Goal: Task Accomplishment & Management: Manage account settings

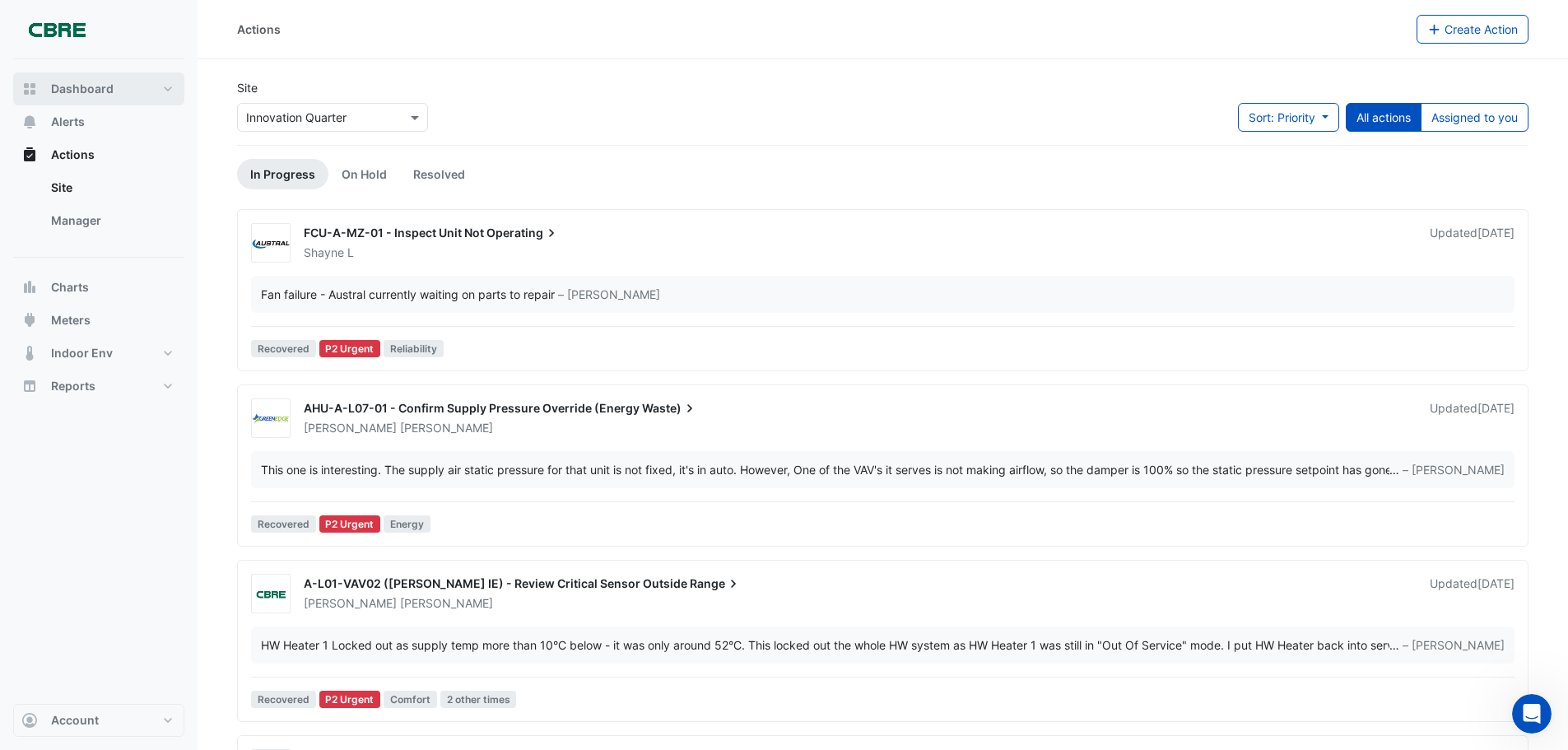
click at [61, 83] on span "Dashboard" at bounding box center [82, 89] width 62 height 17
select select "***"
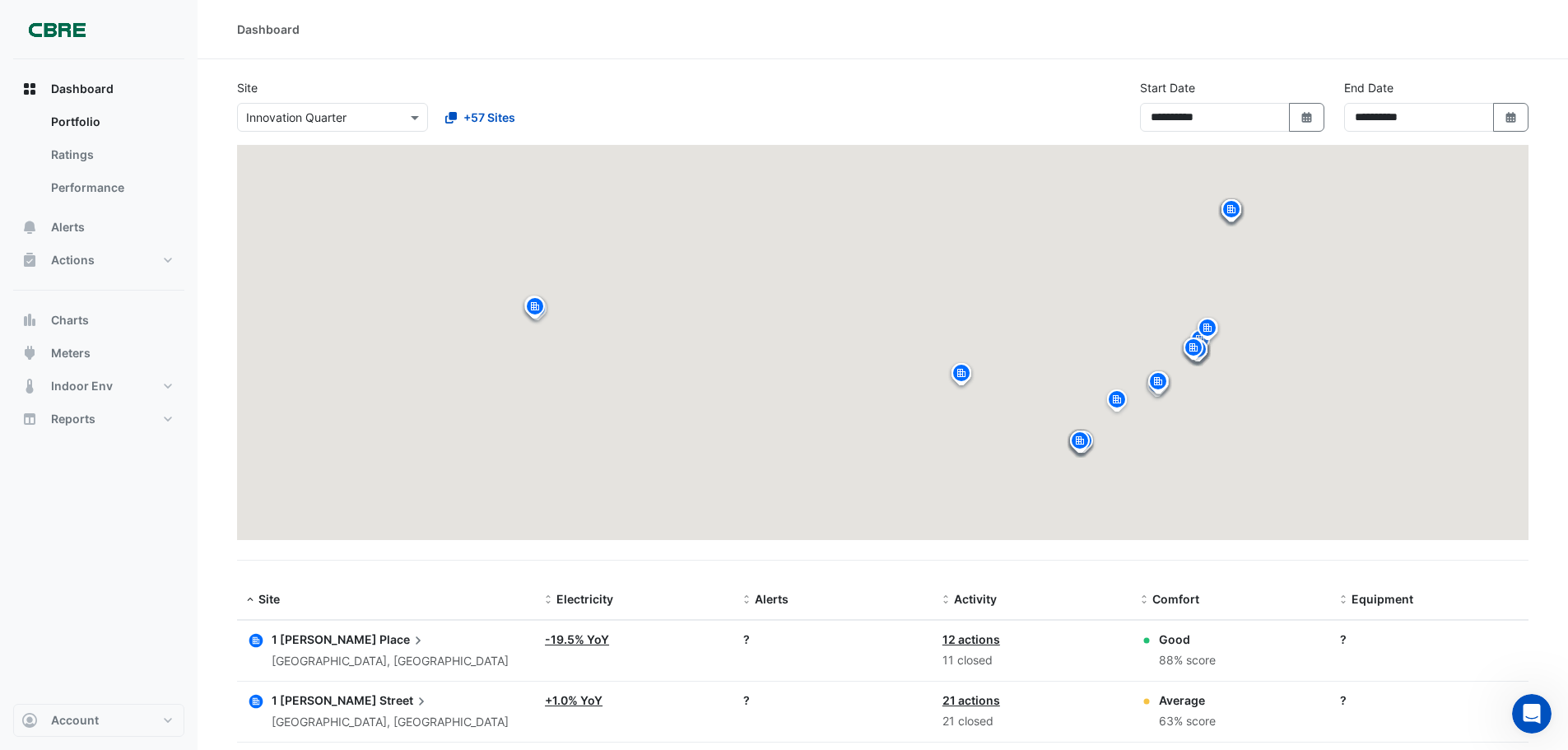
click at [248, 116] on input "text" at bounding box center [316, 118] width 140 height 18
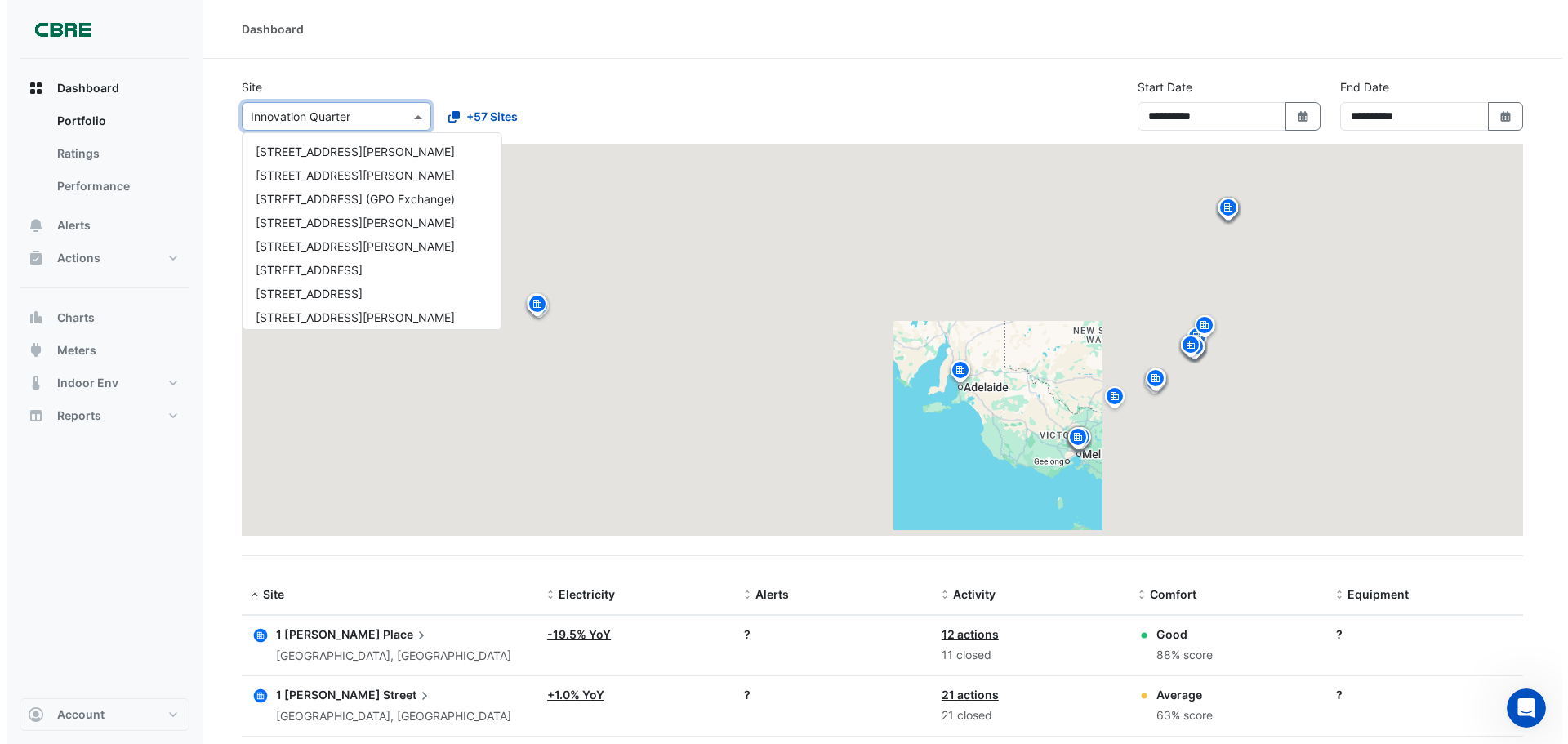
scroll to position [1214, 0]
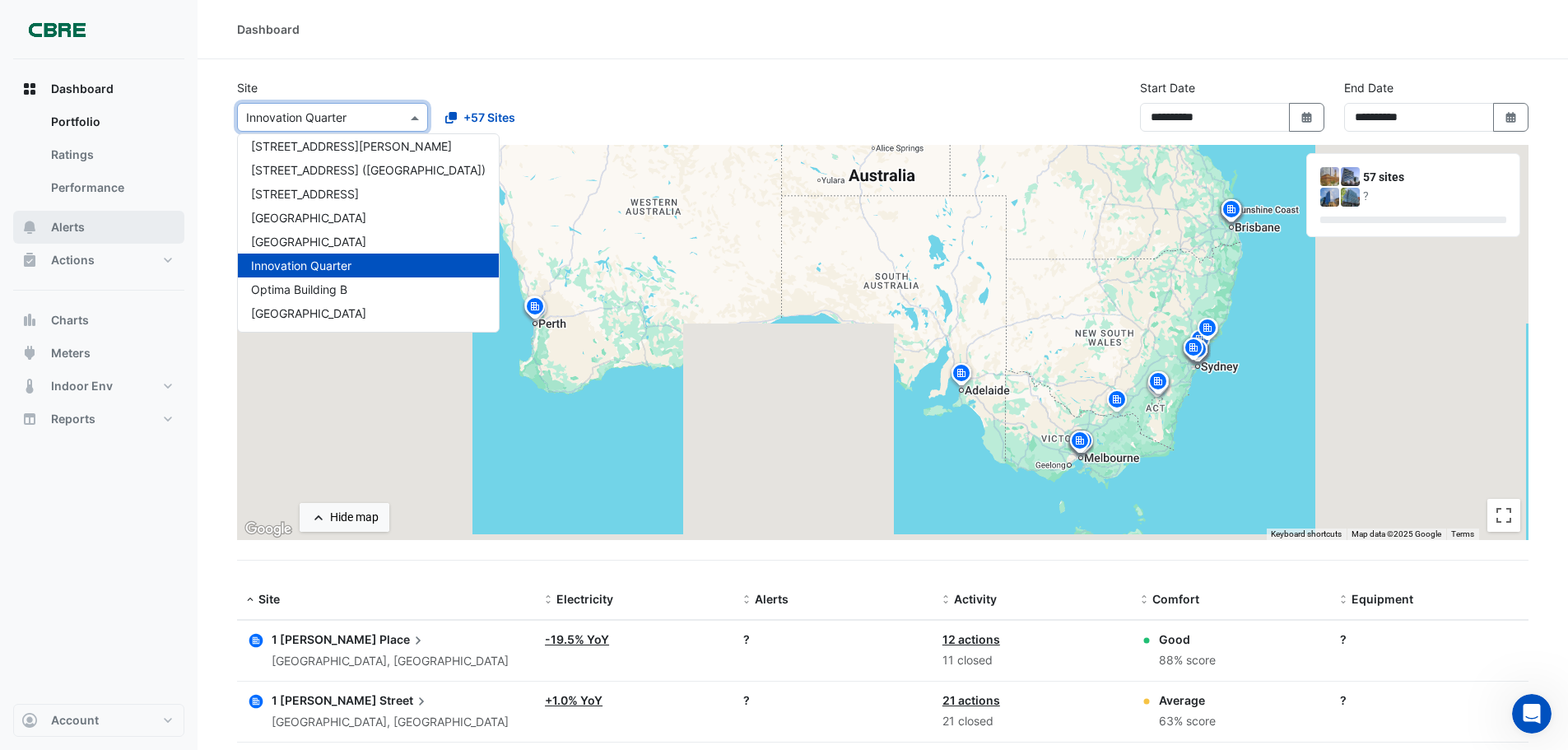
click at [120, 224] on button "Alerts" at bounding box center [99, 226] width 171 height 33
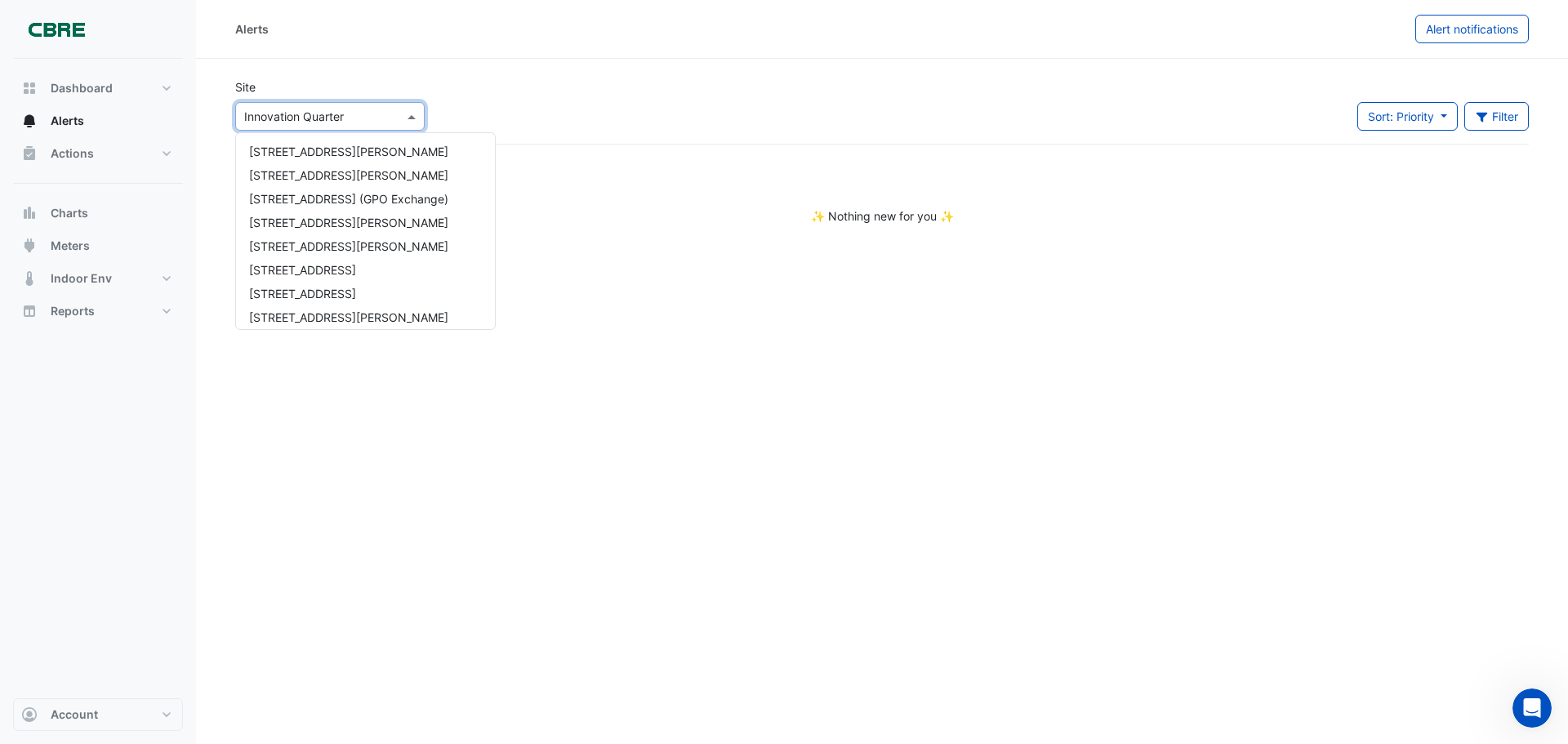
click at [387, 112] on div at bounding box center [329, 116] width 188 height 18
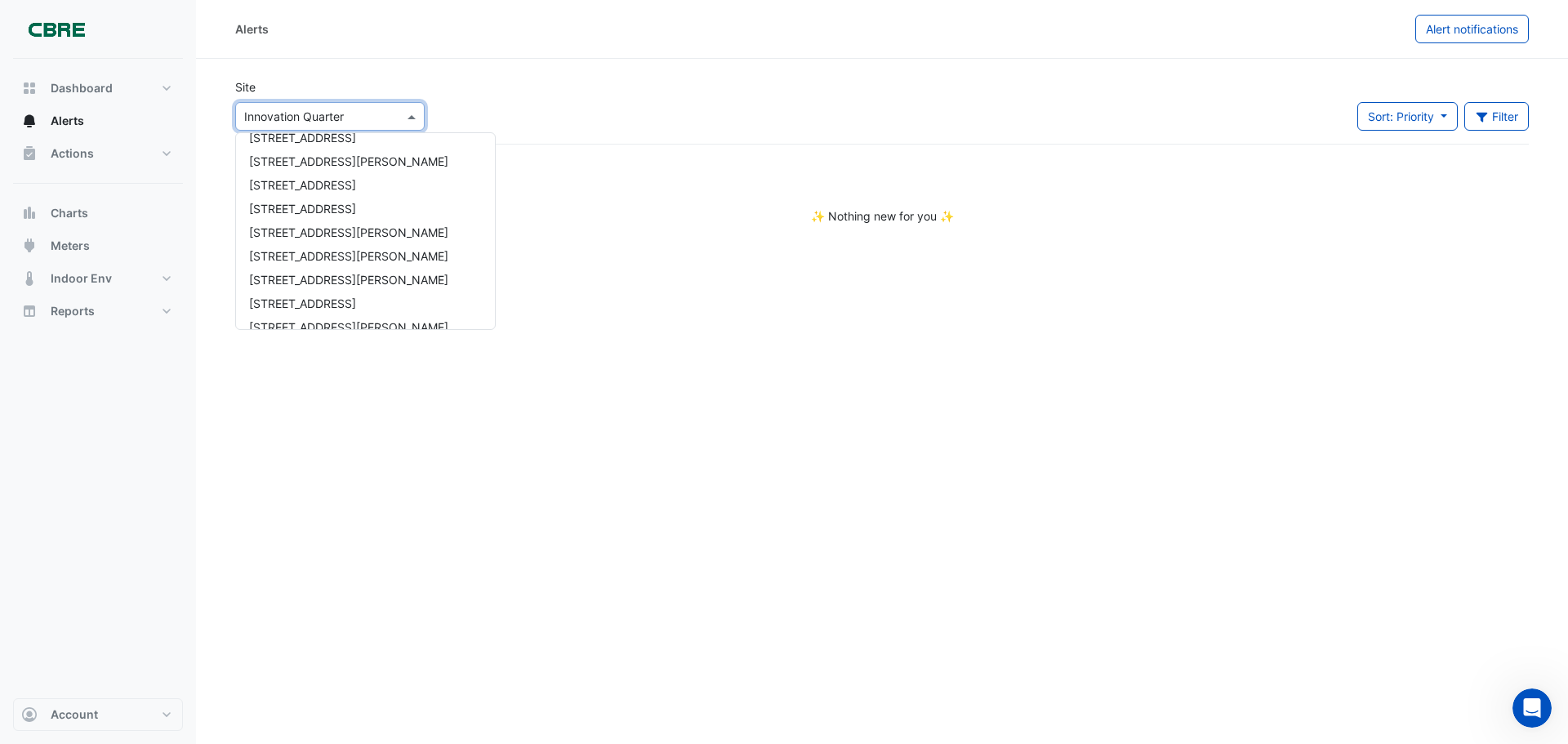
scroll to position [915, 0]
drag, startPoint x: 364, startPoint y: 207, endPoint x: 352, endPoint y: 207, distance: 12.0
click at [352, 207] on div "[STREET_ADDRESS]" at bounding box center [365, 208] width 259 height 24
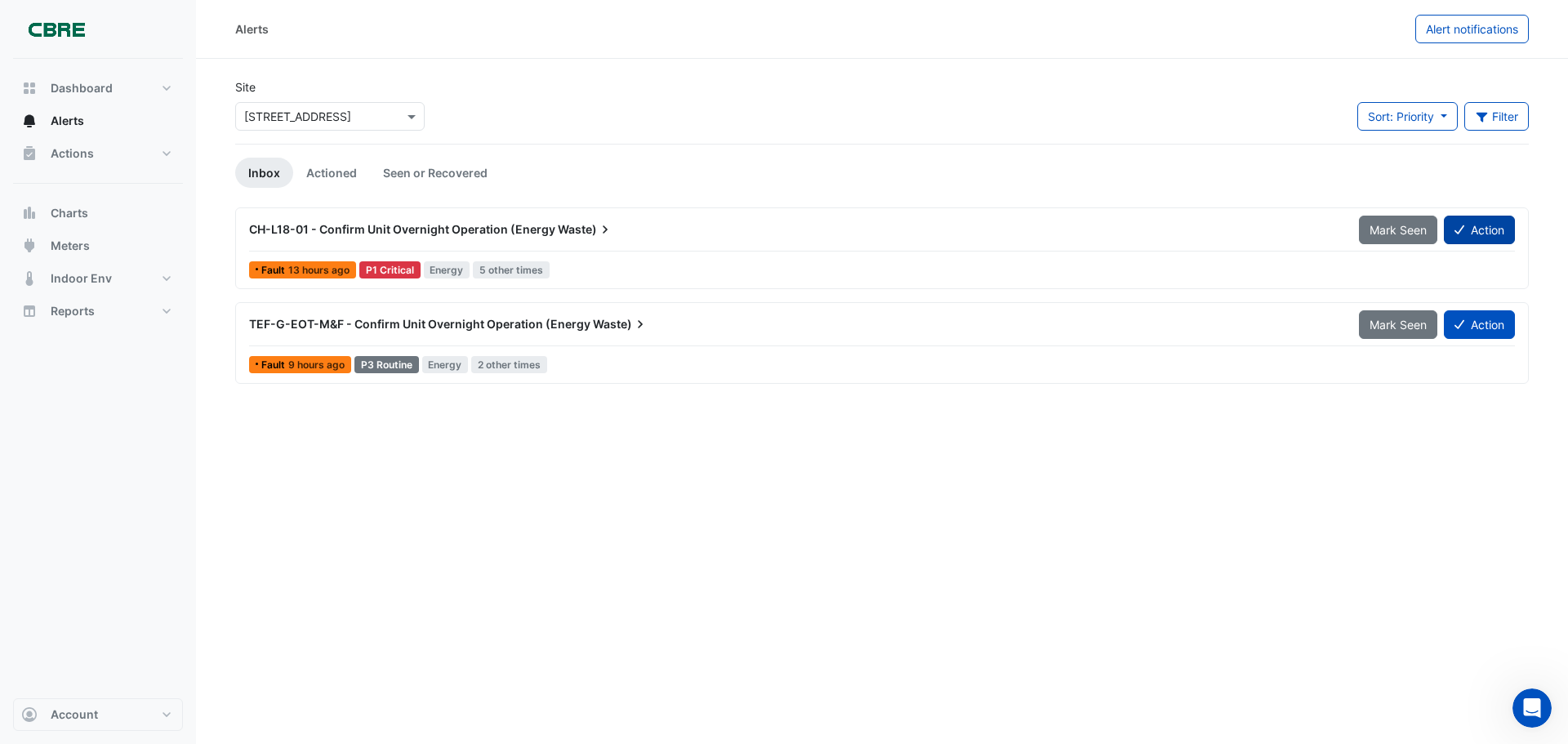
click at [1501, 221] on button "Action" at bounding box center [1478, 229] width 71 height 29
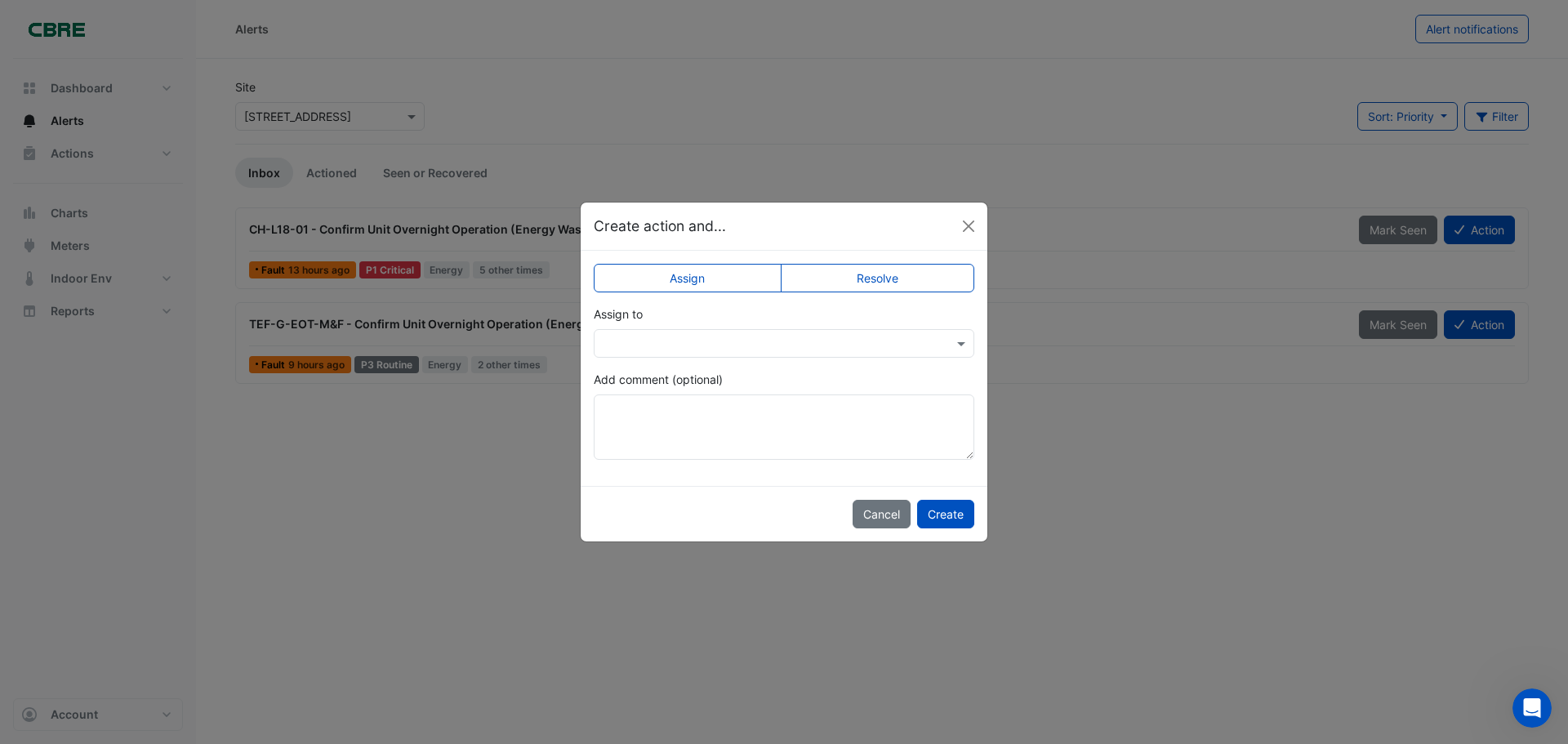
click at [663, 336] on input "text" at bounding box center [767, 344] width 330 height 18
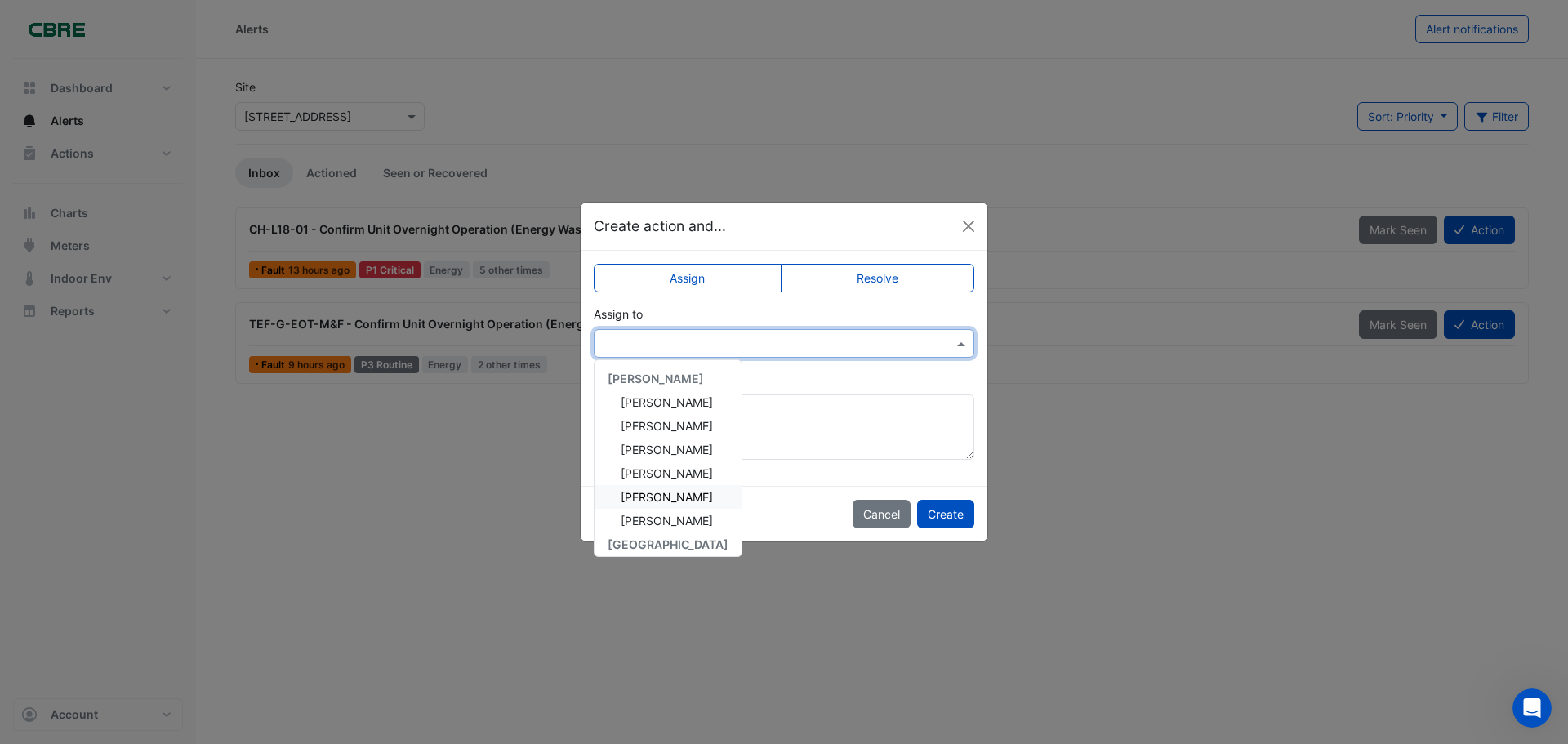
click at [664, 503] on span "[PERSON_NAME]" at bounding box center [667, 496] width 92 height 14
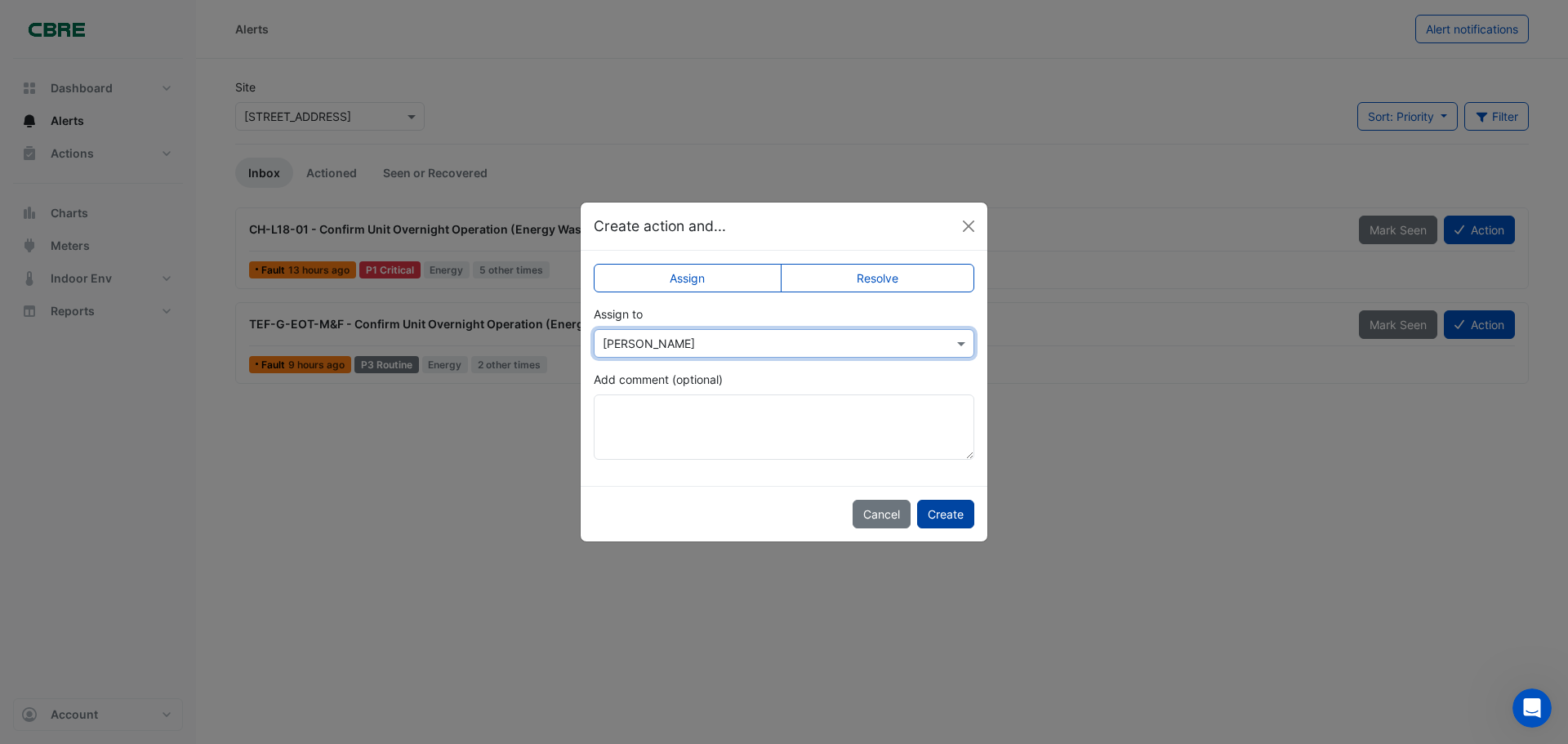
click at [960, 510] on button "Create" at bounding box center [945, 514] width 57 height 29
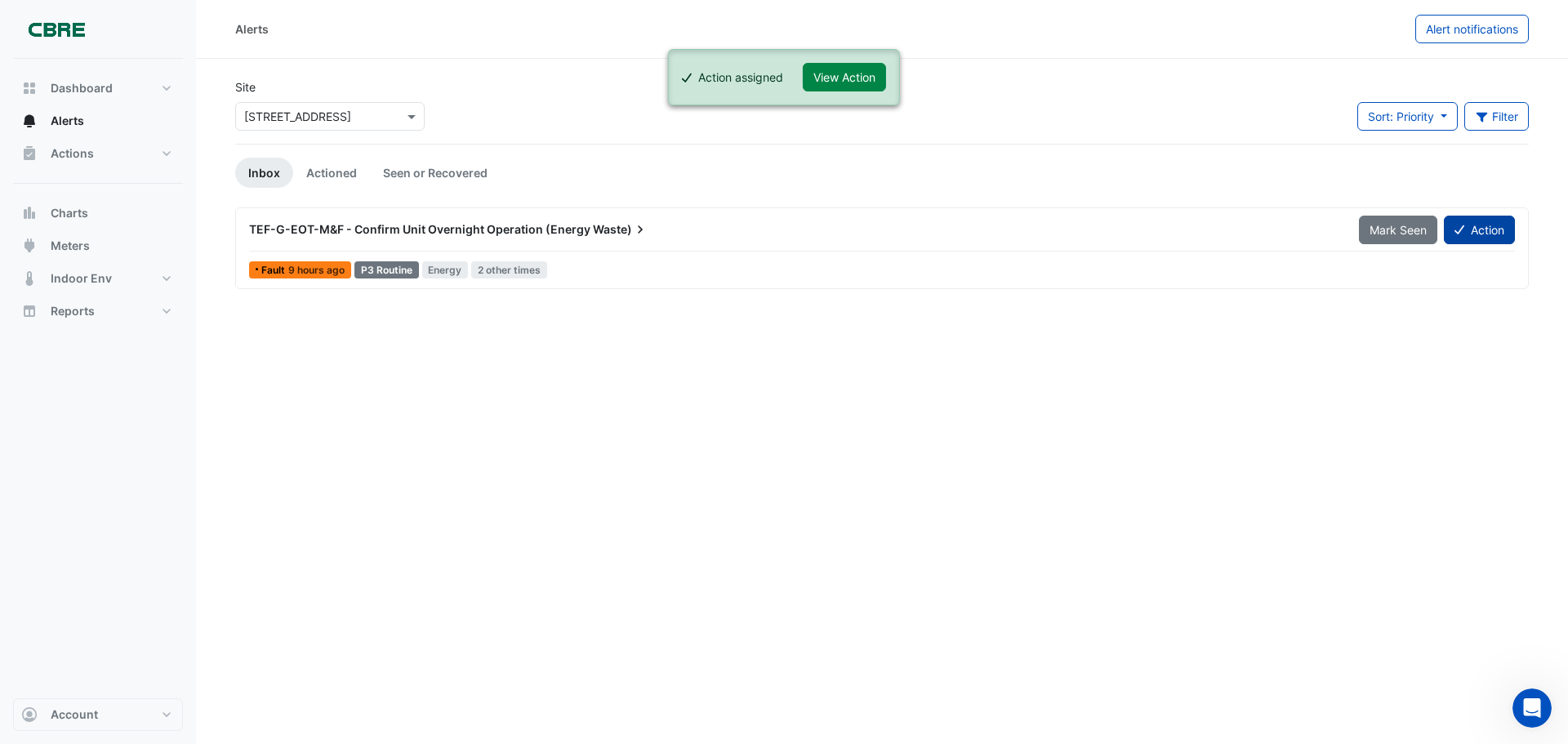
click at [1493, 226] on button "Action" at bounding box center [1478, 229] width 71 height 29
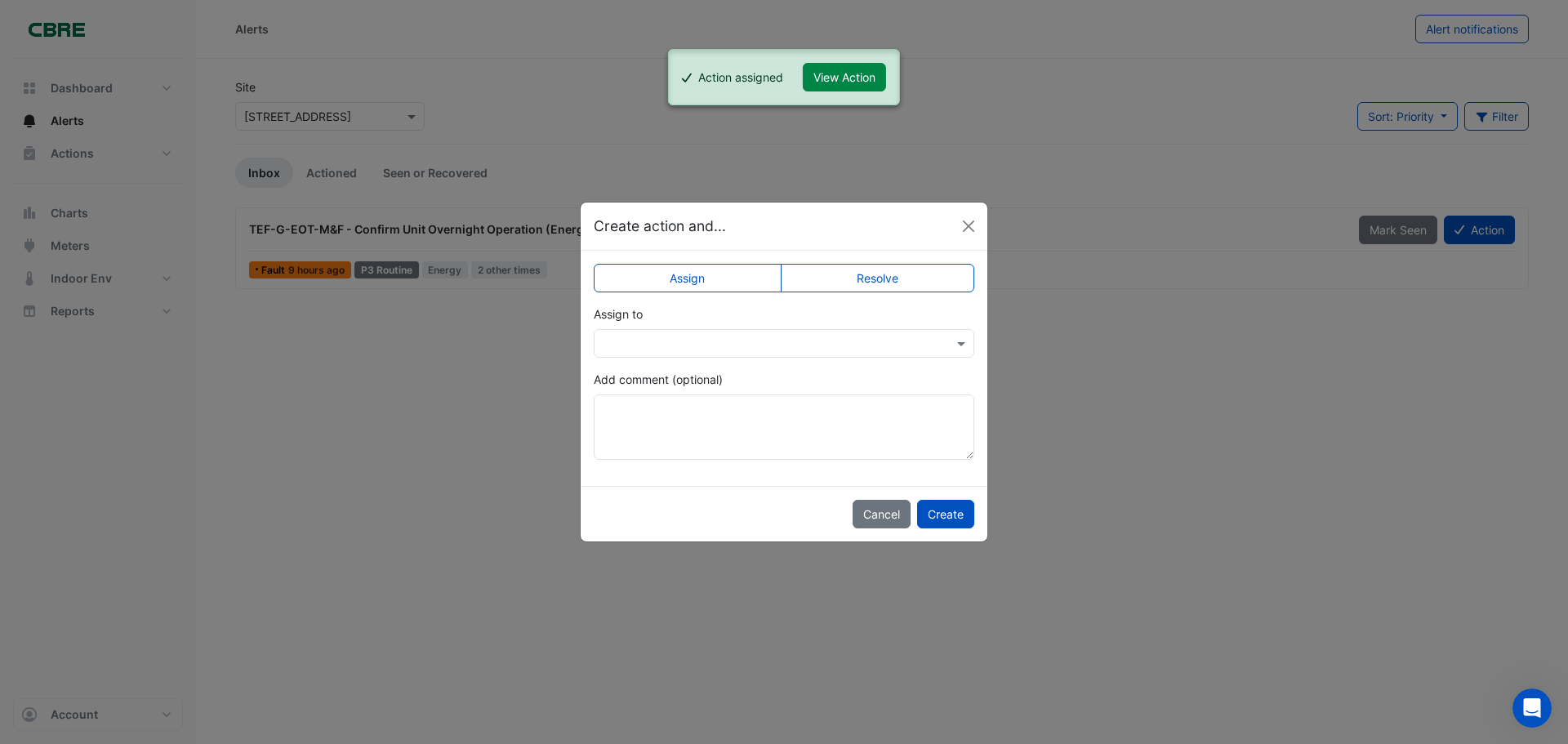
click at [698, 343] on input "text" at bounding box center [767, 344] width 330 height 18
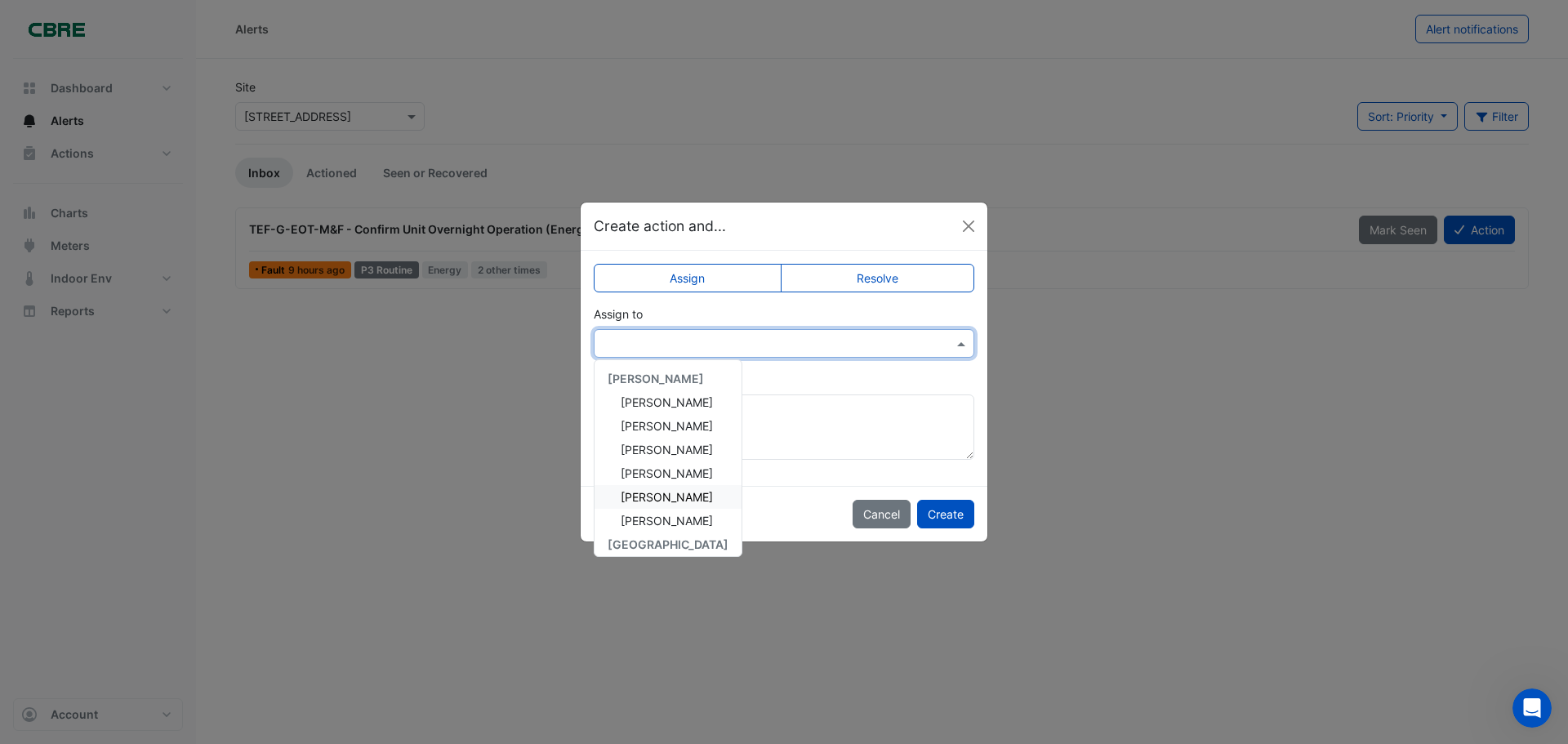
click at [642, 504] on span "[PERSON_NAME]" at bounding box center [667, 496] width 92 height 14
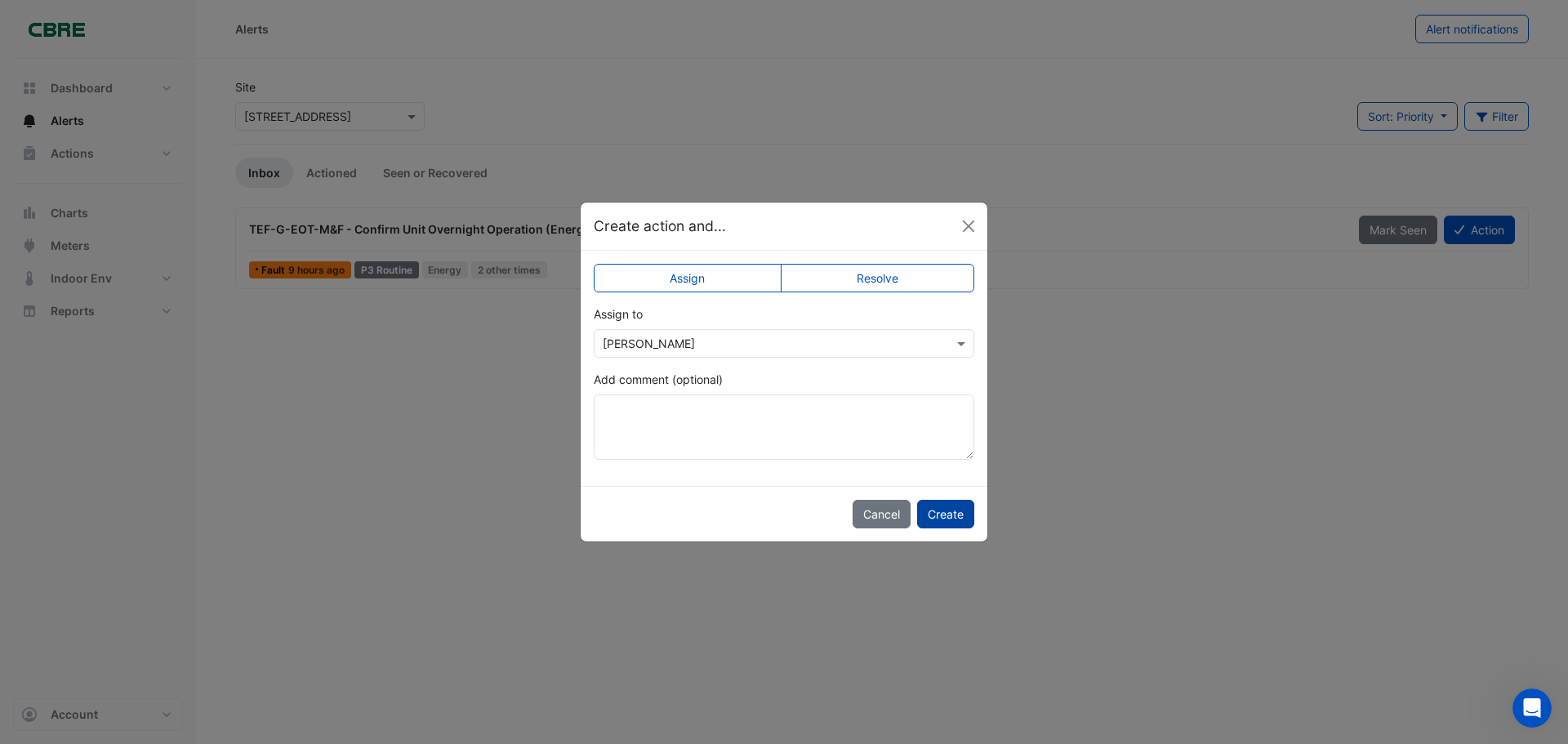
click at [938, 510] on button "Create" at bounding box center [945, 514] width 57 height 29
